Goal: Task Accomplishment & Management: Manage account settings

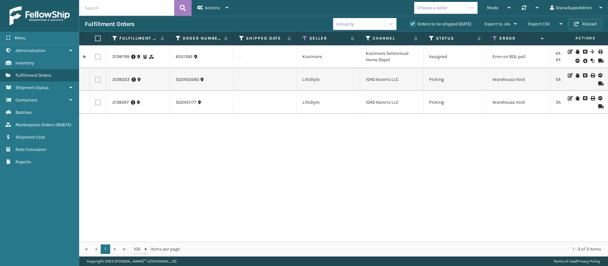
click at [591, 18] on button "Reload" at bounding box center [585, 23] width 34 height 11
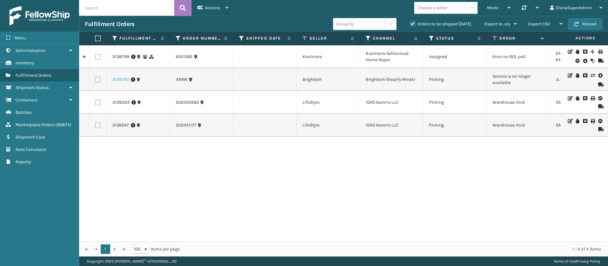
click at [124, 78] on link "2139760" at bounding box center [120, 79] width 16 height 6
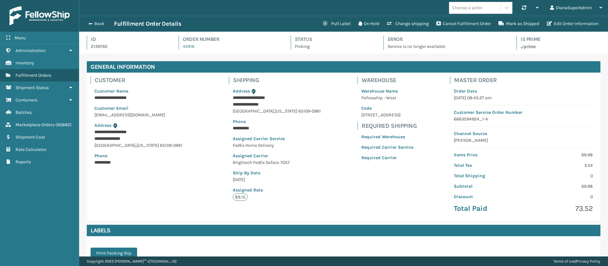
scroll to position [15, 529]
click at [398, 25] on button "Change shipping" at bounding box center [407, 23] width 49 height 13
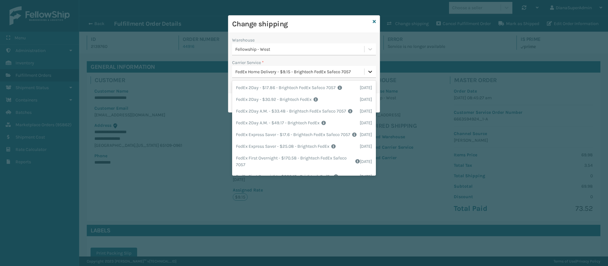
click at [366, 69] on div at bounding box center [369, 71] width 11 height 11
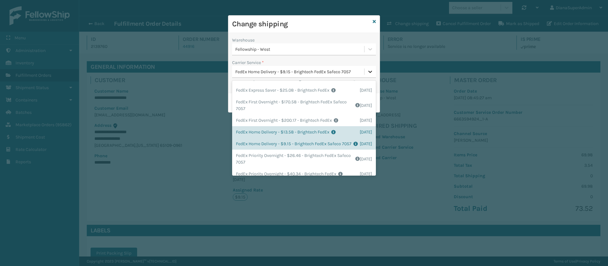
click at [366, 69] on div at bounding box center [369, 71] width 11 height 11
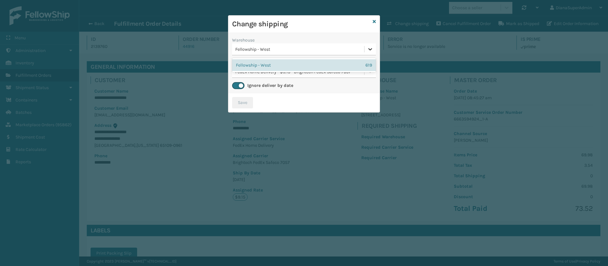
click at [371, 48] on icon at bounding box center [370, 49] width 6 height 6
drag, startPoint x: 371, startPoint y: 48, endPoint x: 370, endPoint y: 73, distance: 24.7
click at [370, 73] on div "Warehouse 0 results available. Select is focused ,type to refine list, press Do…" at bounding box center [303, 63] width 151 height 60
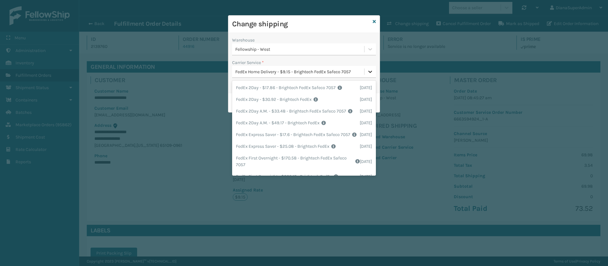
click at [370, 73] on icon at bounding box center [370, 72] width 4 height 2
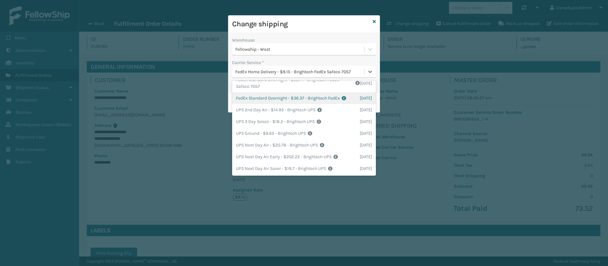
scroll to position [195, 0]
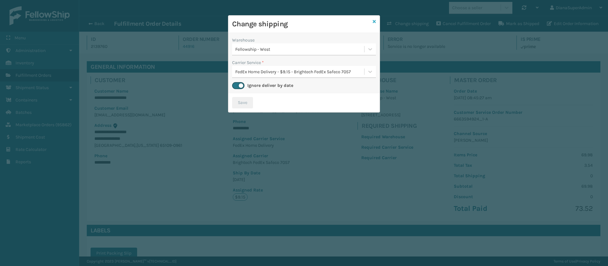
click at [373, 20] on icon at bounding box center [374, 21] width 3 height 4
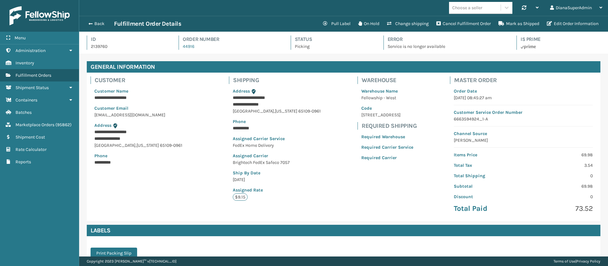
click at [93, 19] on div "Back Fulfillment Order Details Pull Label On Hold Change shipping Cancel Fulfil…" at bounding box center [343, 24] width 529 height 16
click at [92, 23] on button "Back" at bounding box center [99, 24] width 29 height 6
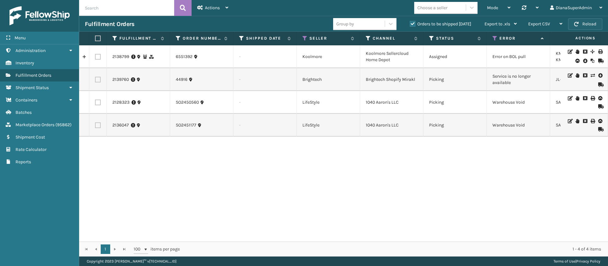
click at [584, 25] on button "Reload" at bounding box center [585, 23] width 34 height 11
click at [595, 20] on button "Reload" at bounding box center [585, 23] width 34 height 11
